Goal: Transaction & Acquisition: Purchase product/service

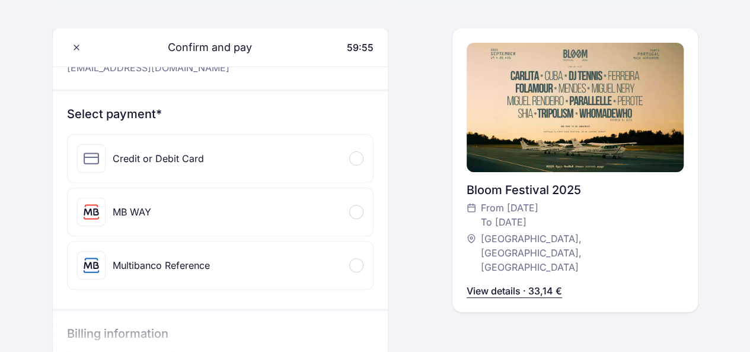
scroll to position [119, 0]
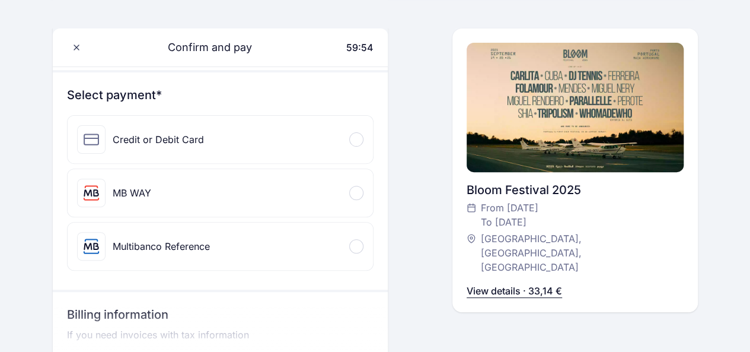
click at [113, 190] on div "MB WAY" at bounding box center [132, 193] width 39 height 14
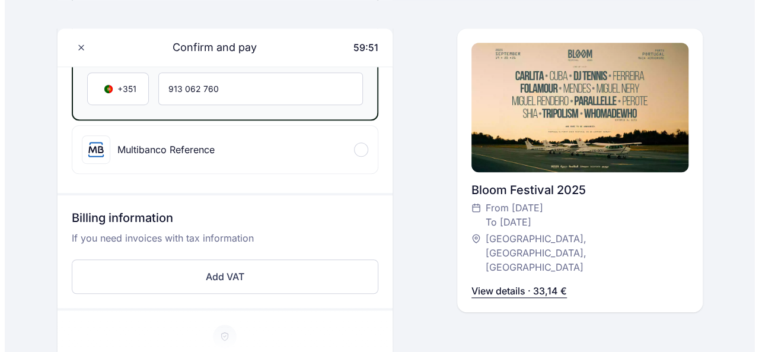
scroll to position [356, 0]
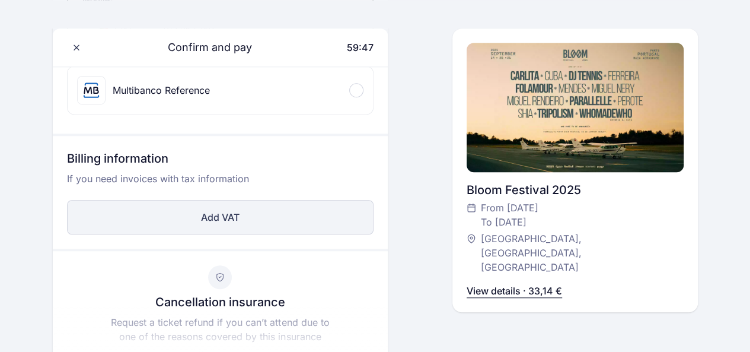
click at [259, 215] on button "Add VAT" at bounding box center [220, 217] width 307 height 34
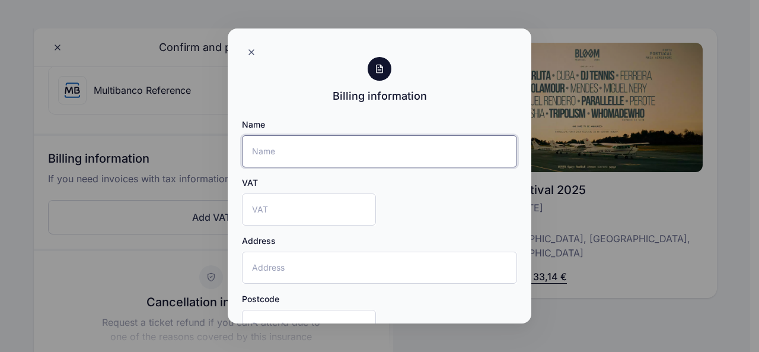
click at [297, 150] on input "Name" at bounding box center [379, 151] width 275 height 32
type input "[PERSON_NAME]"
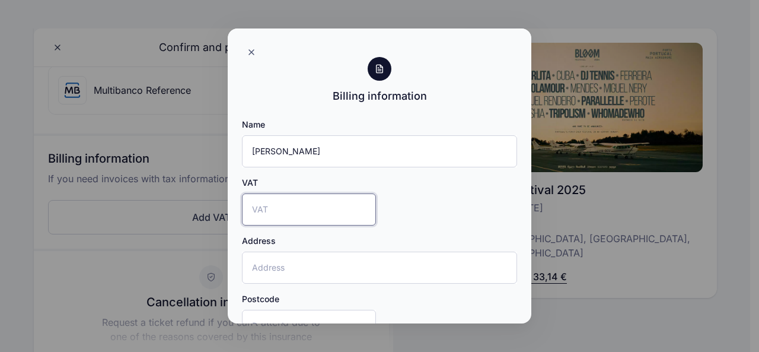
click at [274, 207] on input "VAT" at bounding box center [309, 209] width 134 height 32
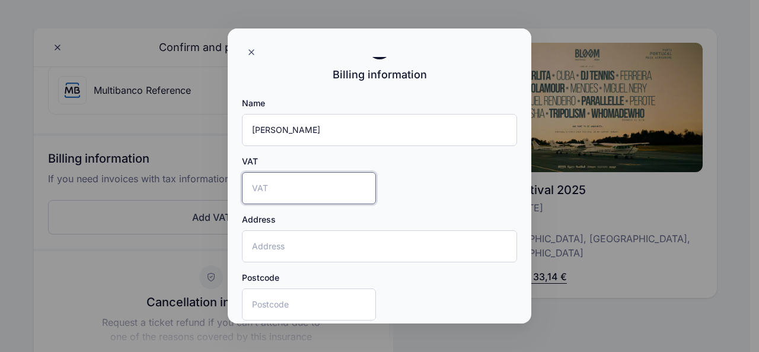
scroll to position [20, 0]
click at [281, 193] on input "VAT" at bounding box center [309, 190] width 134 height 32
type input "251163555"
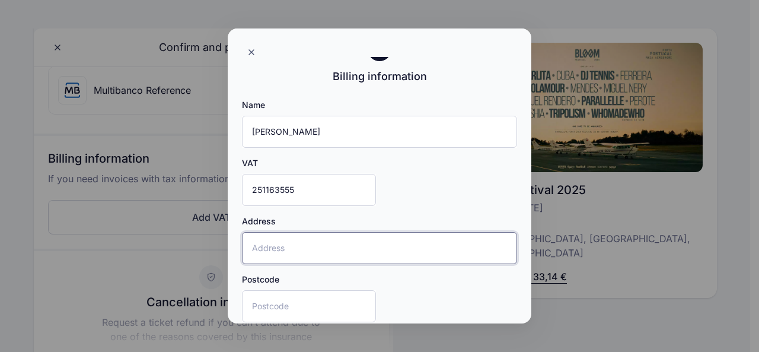
click at [283, 245] on input "Address" at bounding box center [379, 248] width 275 height 32
click at [345, 247] on input "[STREET_ADDRESS][PERSON_NAME]" at bounding box center [379, 248] width 275 height 32
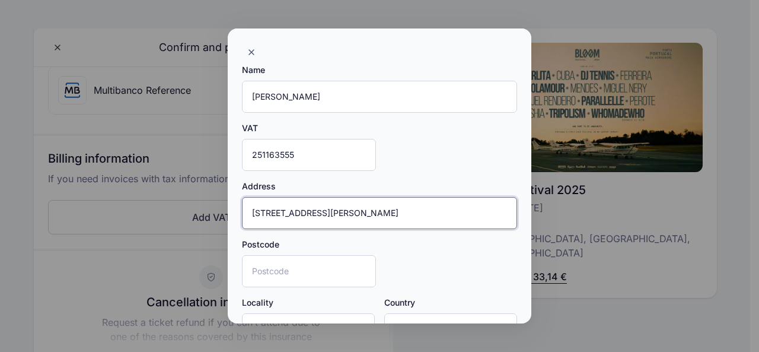
scroll to position [79, 0]
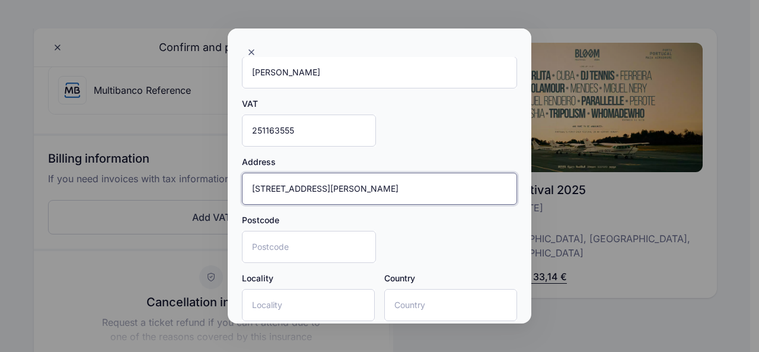
type input "[STREET_ADDRESS][PERSON_NAME]"
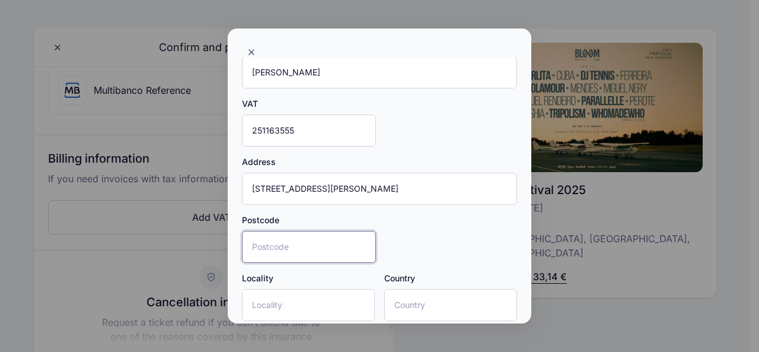
click at [342, 239] on input "Postcode" at bounding box center [309, 247] width 134 height 32
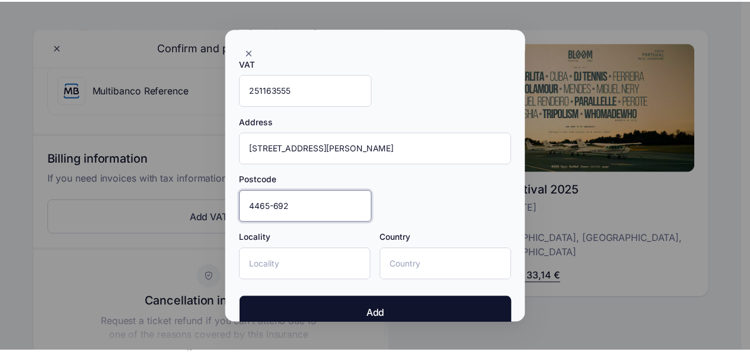
scroll to position [138, 0]
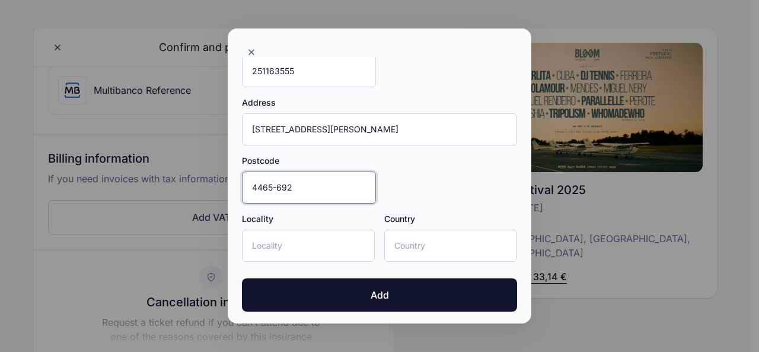
type input "4465-692"
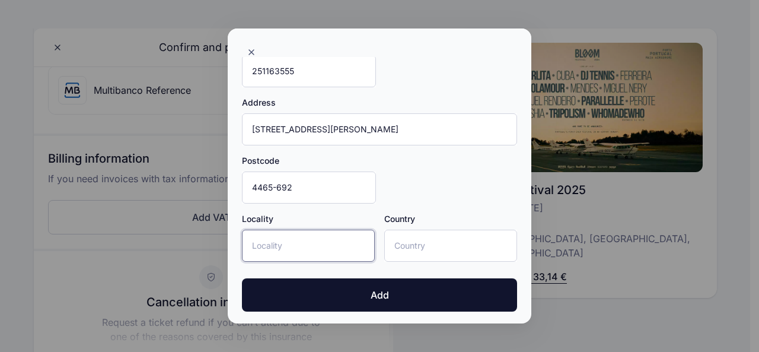
click at [312, 244] on input "Locality" at bounding box center [308, 246] width 133 height 32
type input "Leça do Balio"
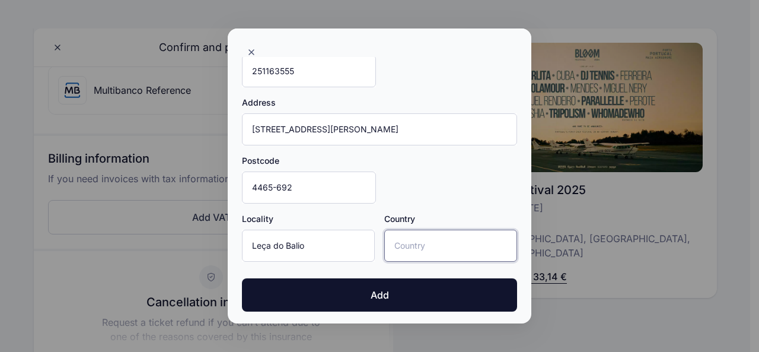
click at [411, 246] on input "Country" at bounding box center [450, 246] width 133 height 32
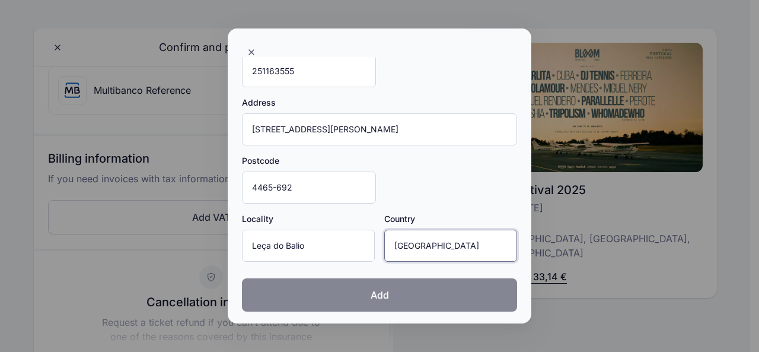
type input "[GEOGRAPHIC_DATA]"
click at [395, 288] on button "Add" at bounding box center [379, 294] width 275 height 33
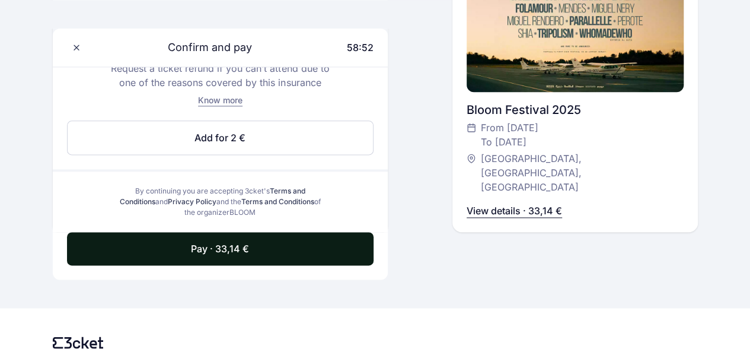
scroll to position [760, 0]
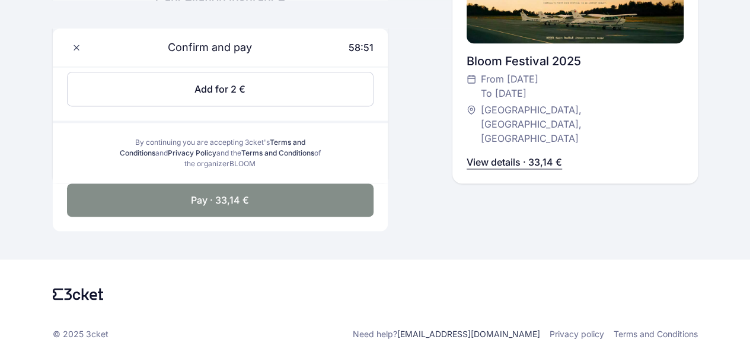
click at [302, 199] on button "Pay · 33,14 €" at bounding box center [220, 199] width 307 height 33
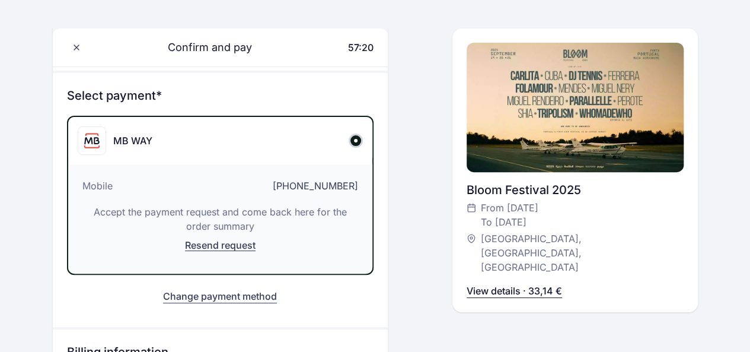
scroll to position [119, 0]
click at [547, 283] on p "View details · 33,14 €" at bounding box center [514, 290] width 95 height 14
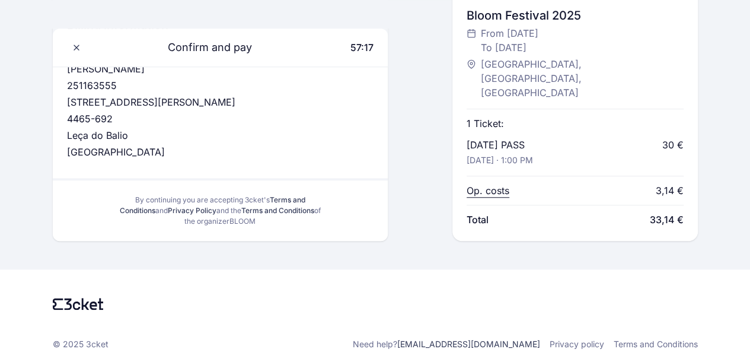
scroll to position [457, 0]
